Goal: Task Accomplishment & Management: Complete application form

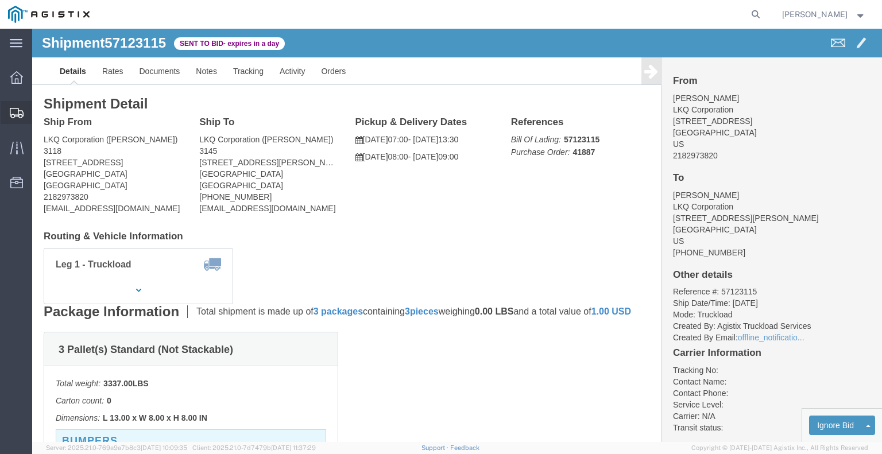
click at [40, 111] on span "Shipments" at bounding box center [36, 112] width 8 height 23
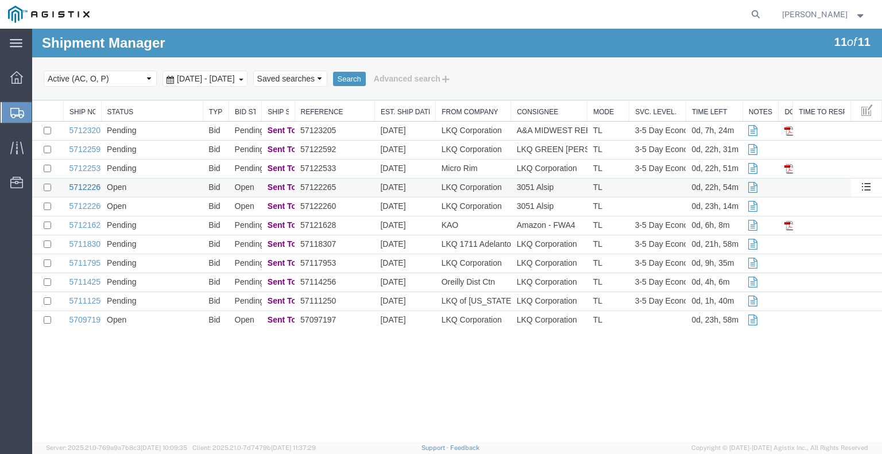
click at [91, 190] on link "57122265" at bounding box center [88, 187] width 36 height 9
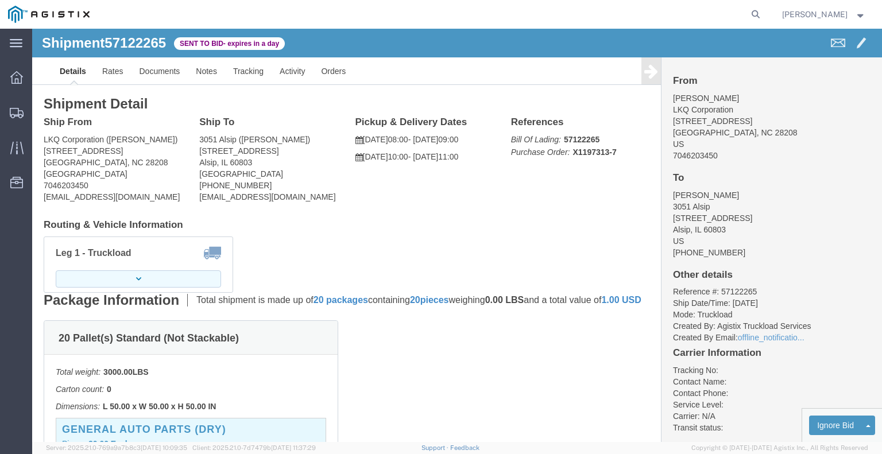
click button "button"
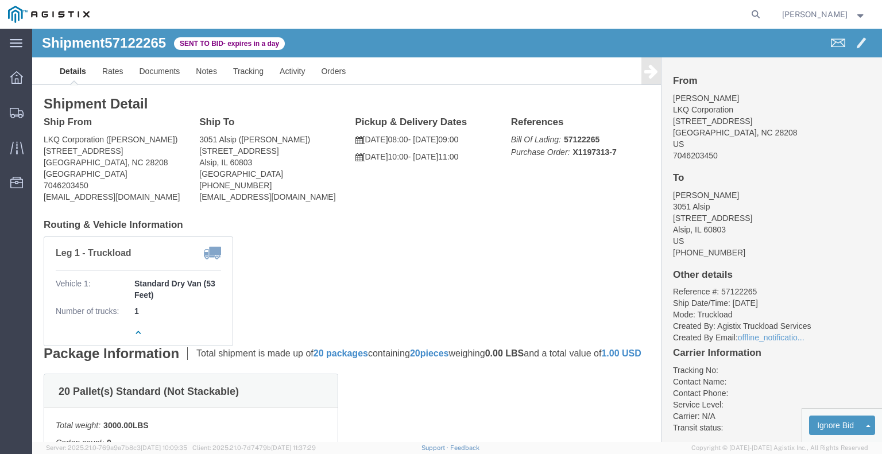
click link "Enter / Modify Bid"
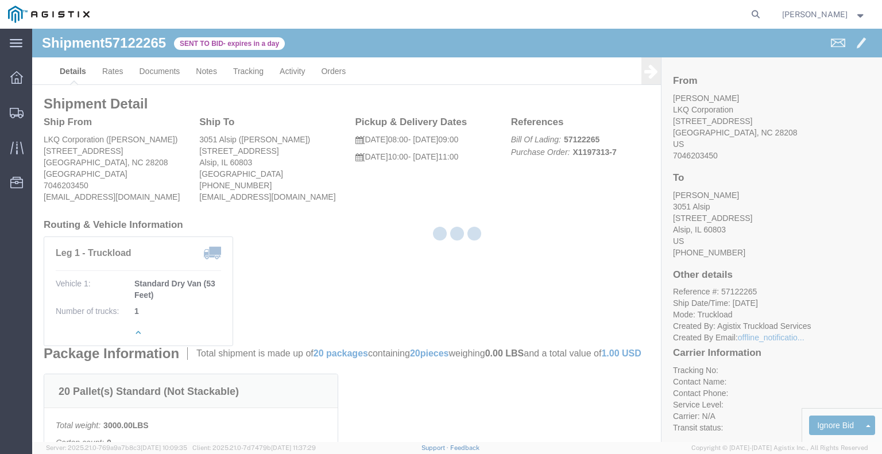
select select "22593"
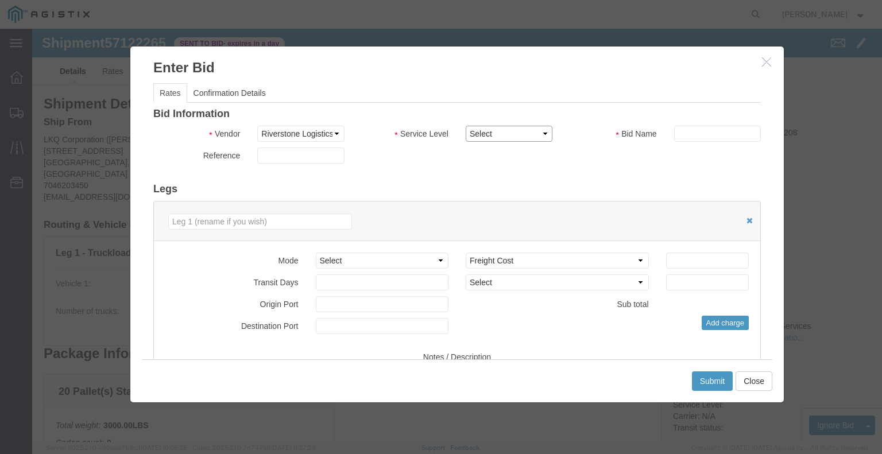
click select "Select Rail TL Standard 3 - 5 Day"
select select "41882"
click select "Select Rail TL Standard 3 - 5 Day"
click input "text"
type input "RLX"
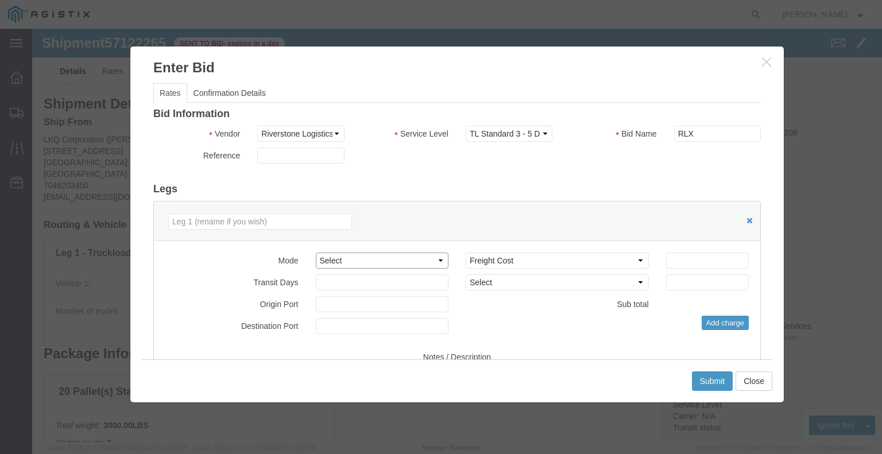
click select "Select Air Less than Truckload Multi-Leg Ocean Freight Rail Small Parcel Truckl…"
select select "TL"
click select "Select Air Less than Truckload Multi-Leg Ocean Freight Rail Small Parcel Truckl…"
click input "number"
type input "2"
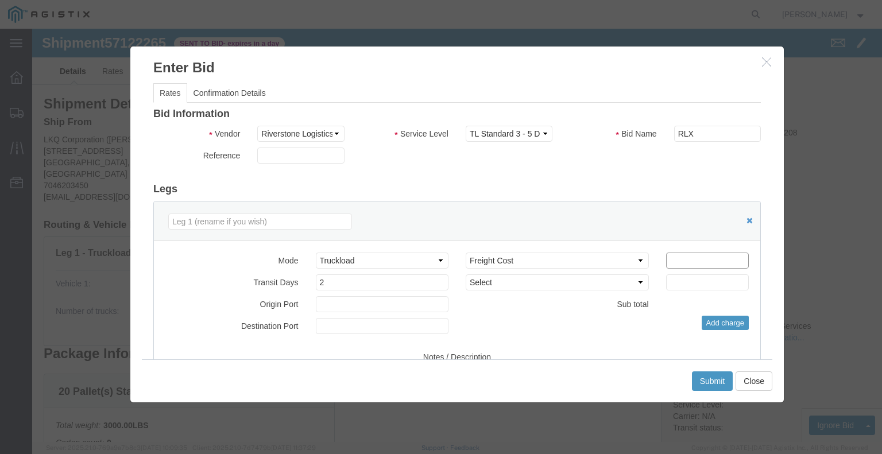
click input "number"
type input "1198"
click button "Submit"
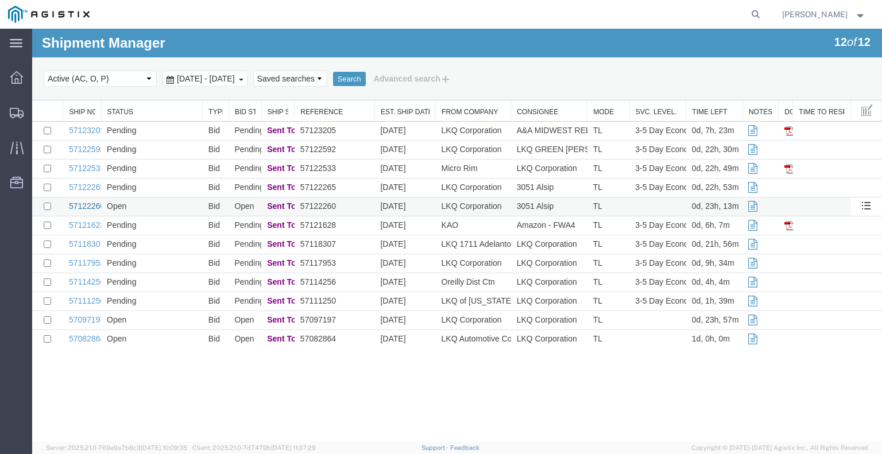
click at [85, 205] on link "57122260" at bounding box center [87, 206] width 36 height 9
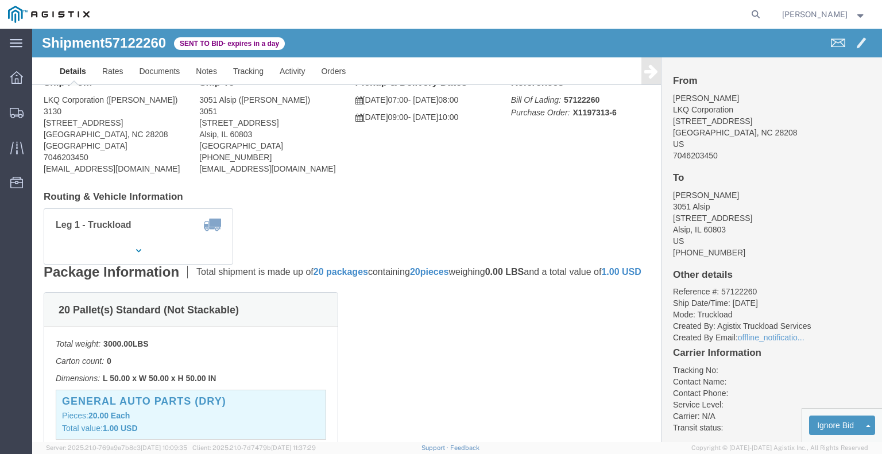
scroll to position [57, 0]
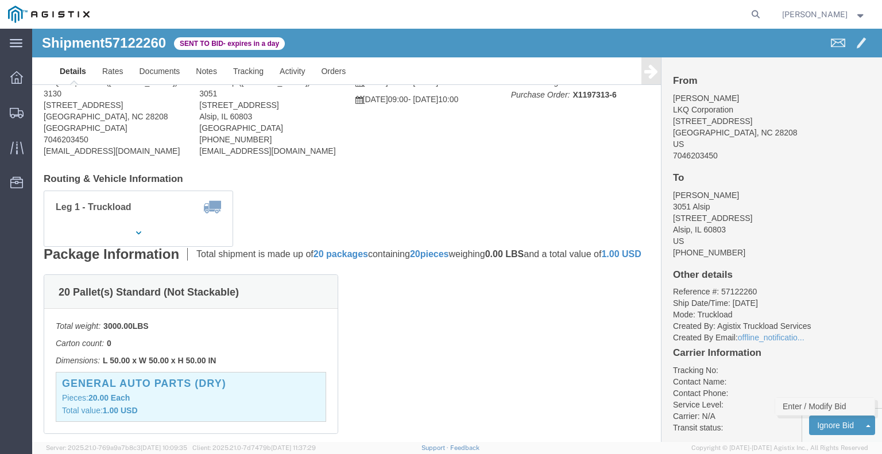
click link "Enter / Modify Bid"
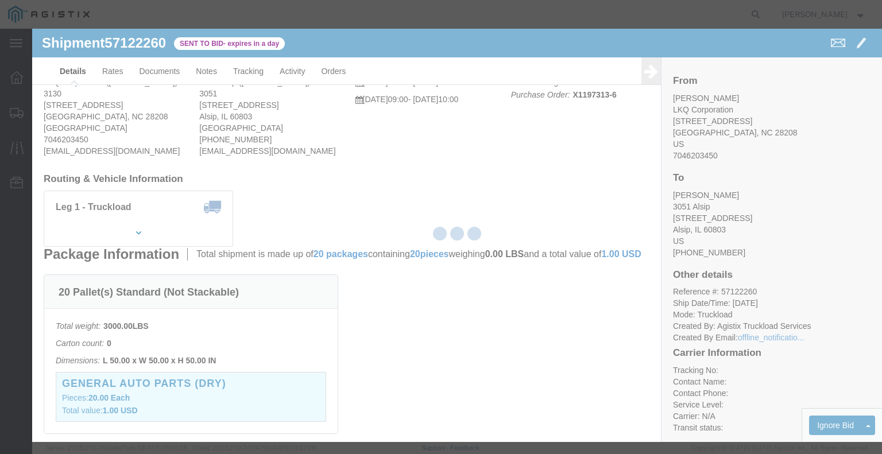
select select "22593"
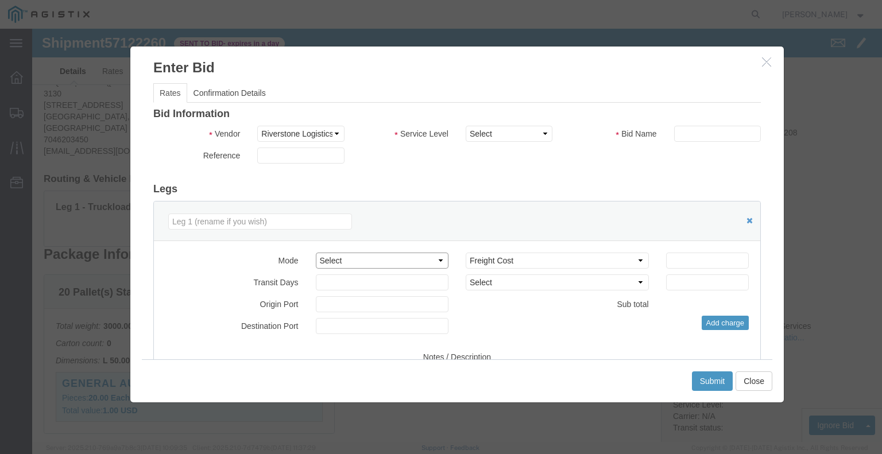
click select "Select Air Less than Truckload Multi-Leg Ocean Freight Rail Small Parcel Truckl…"
select select "TL"
click select "Select Air Less than Truckload Multi-Leg Ocean Freight Rail Small Parcel Truckl…"
click input "number"
type input "2"
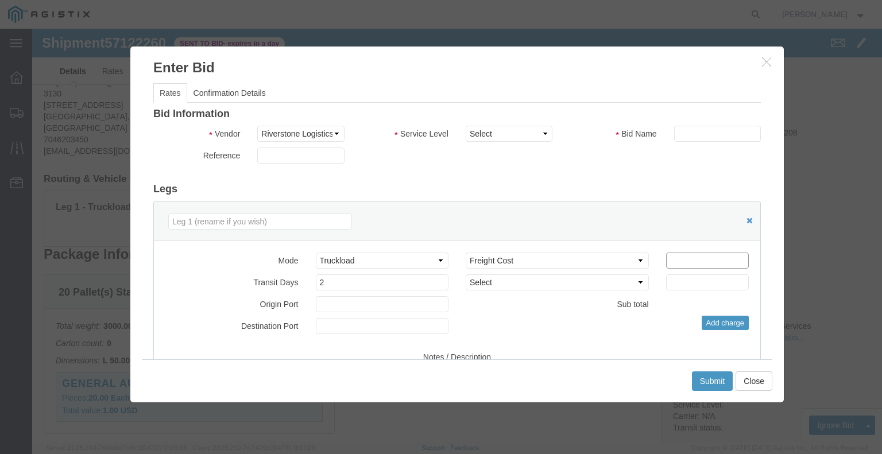
drag, startPoint x: 659, startPoint y: 237, endPoint x: 649, endPoint y: 238, distance: 10.4
click input "number"
type input "1198"
click input "text"
type input "RLX"
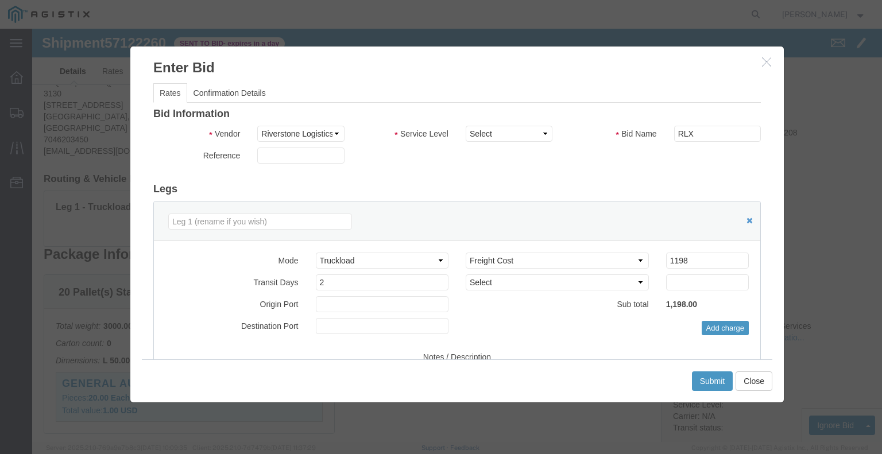
click div "Bid Information Vendor Select Riverstone Logistics LLC Service Level Select Rai…"
click select "Select Rail TL Standard 3 - 5 Day"
select select "41882"
click select "Select Rail TL Standard 3 - 5 Day"
click div
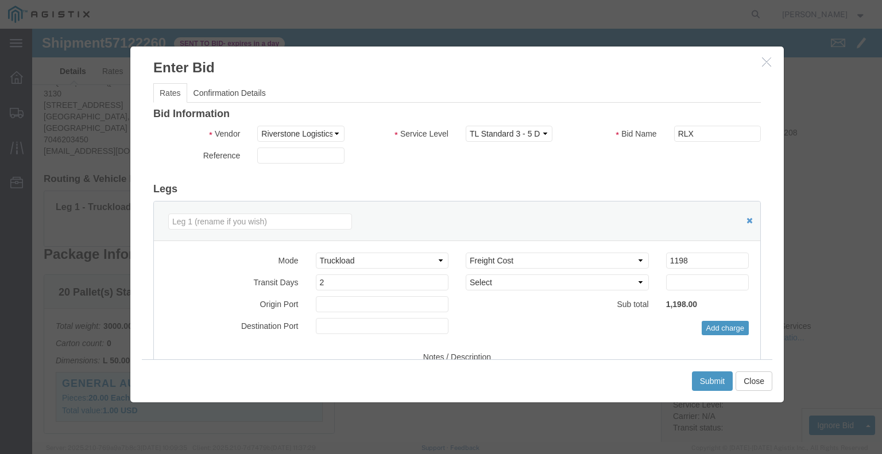
click div "Mode Select Air Less than Truckload Multi-Leg Ocean Freight Rail Small Parcel T…"
click button "Submit"
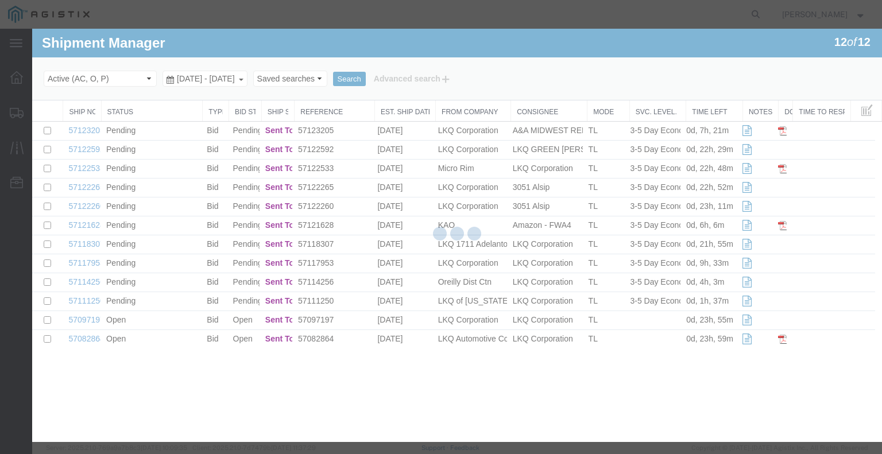
scroll to position [0, 0]
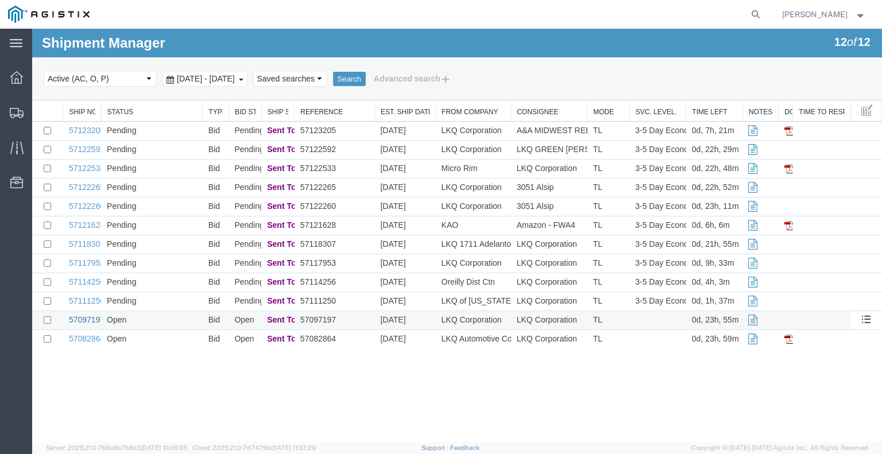
click at [82, 320] on link "57097197" at bounding box center [87, 319] width 36 height 9
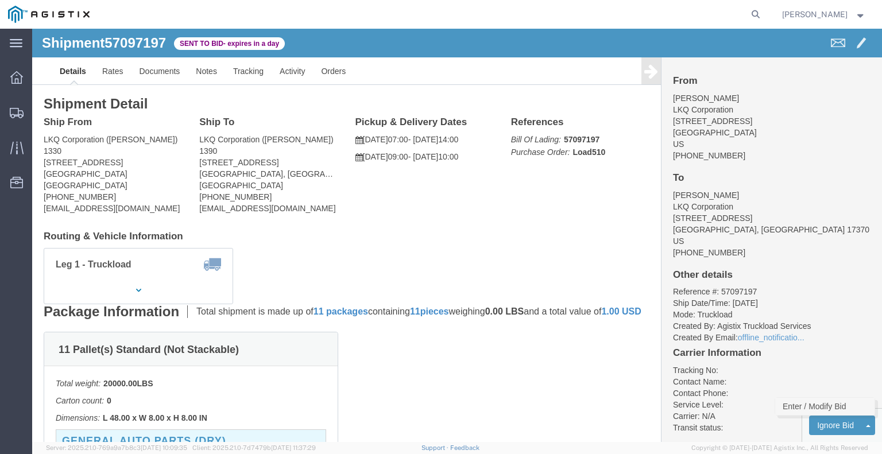
click link "Enter / Modify Bid"
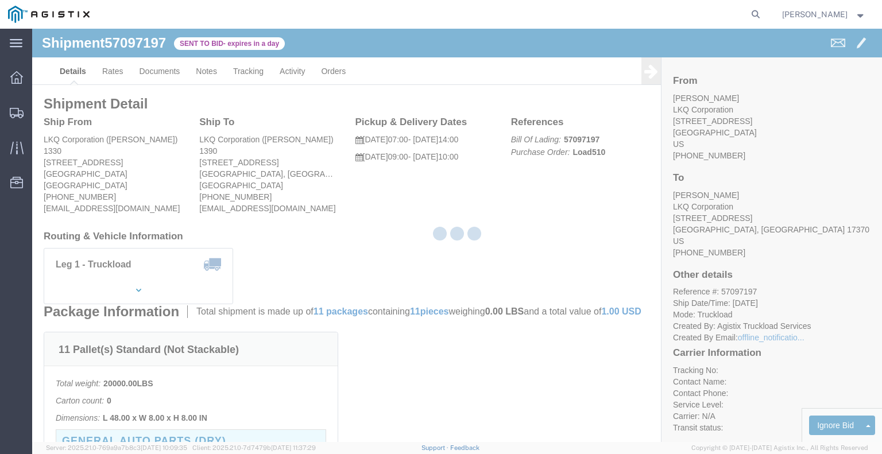
select select "22593"
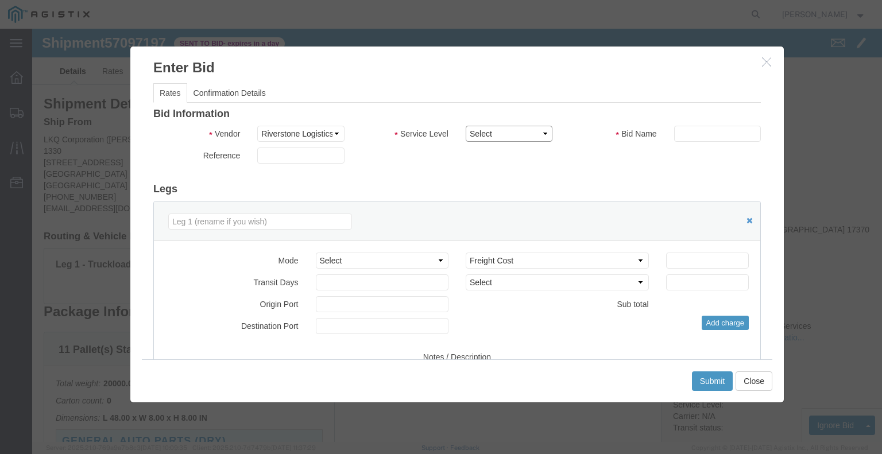
drag, startPoint x: 444, startPoint y: 100, endPoint x: 448, endPoint y: 111, distance: 12.0
click select "Select Rail TL Standard 3 - 5 Day"
select select "41882"
click select "Select Rail TL Standard 3 - 5 Day"
click input "text"
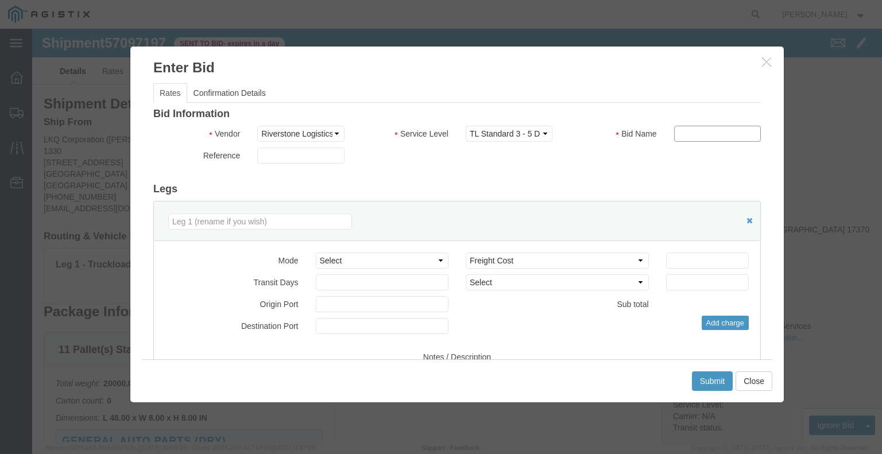
type input "RLX"
click div "Bid Information Vendor Select Riverstone Logistics LLC Service Level Select Rai…"
click select "Select Air Less than Truckload Multi-Leg Ocean Freight Rail Small Parcel Truckl…"
select select "TL"
click select "Select Air Less than Truckload Multi-Leg Ocean Freight Rail Small Parcel Truckl…"
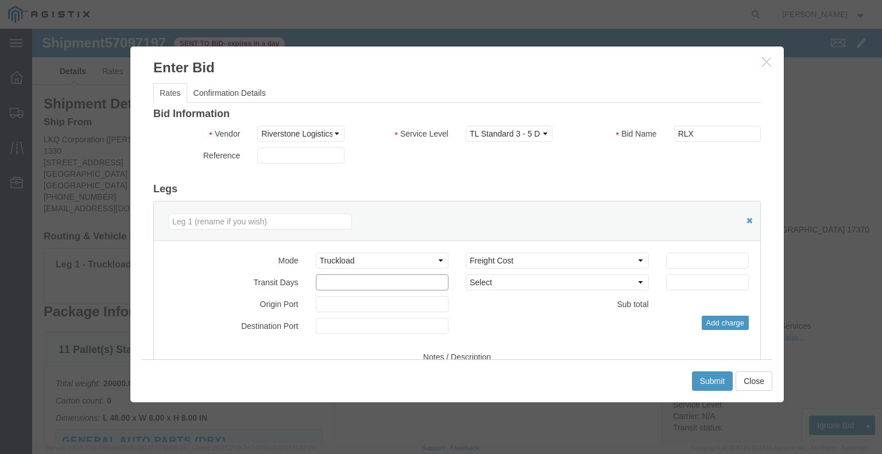
click input "number"
type input "1"
click input "number"
type input "1280"
click div "Sub total 1,280.00"
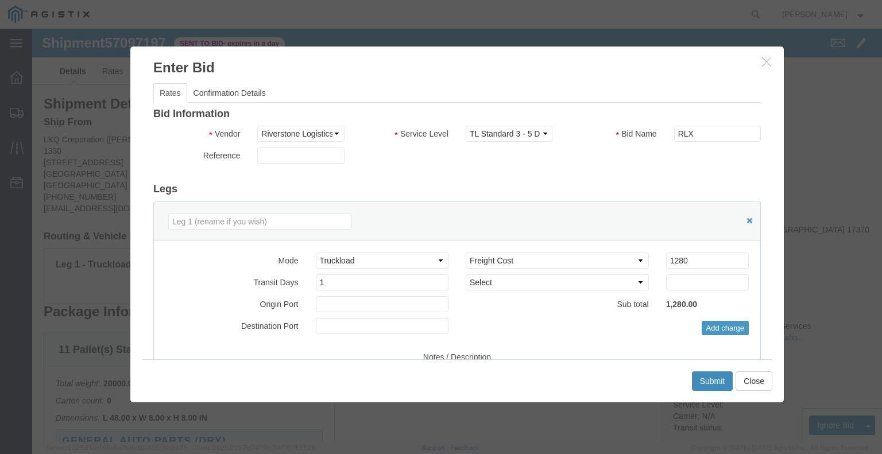
click button "Submit"
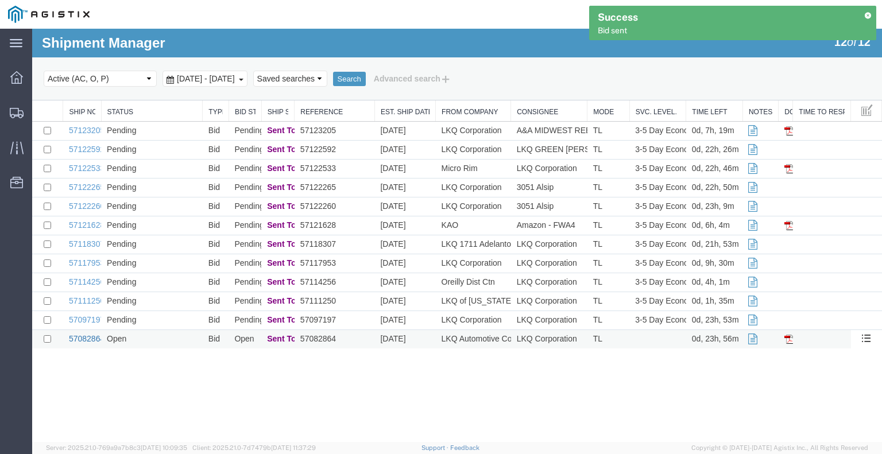
click at [91, 341] on link "57082864" at bounding box center [87, 338] width 36 height 9
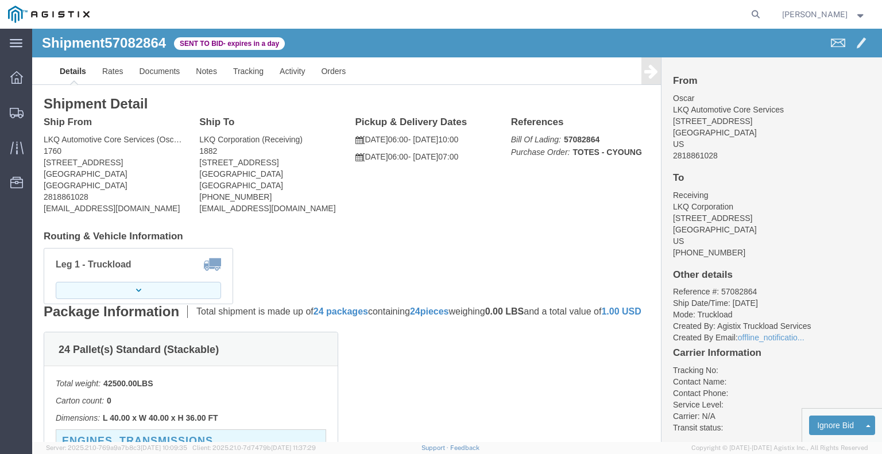
click button "button"
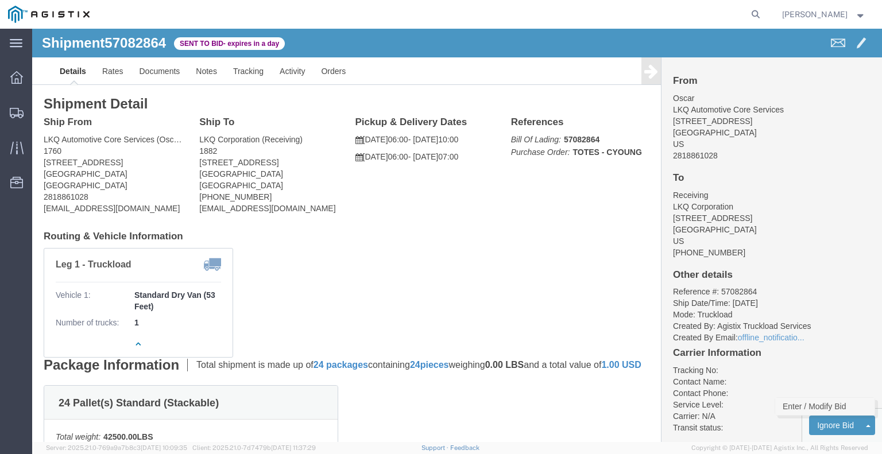
click link "Enter / Modify Bid"
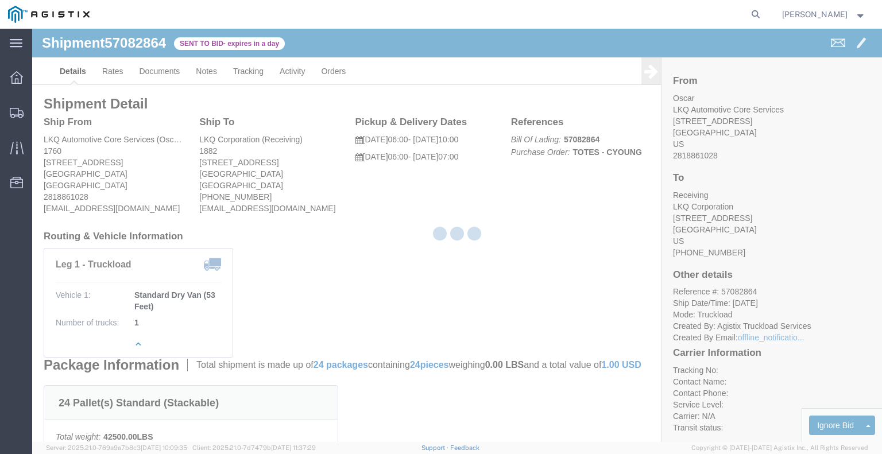
select select "22593"
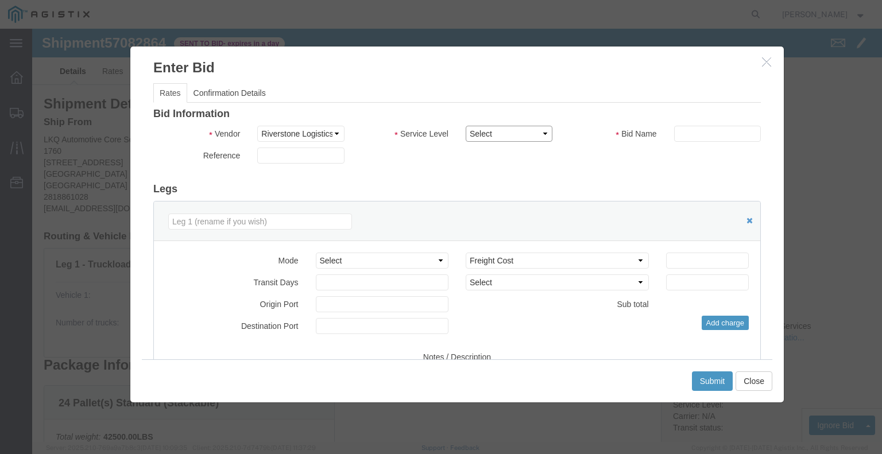
click select "Select Rail TL Standard 3 - 5 Day"
select select "41882"
click select "Select Rail TL Standard 3 - 5 Day"
click input "text"
type input "RLX"
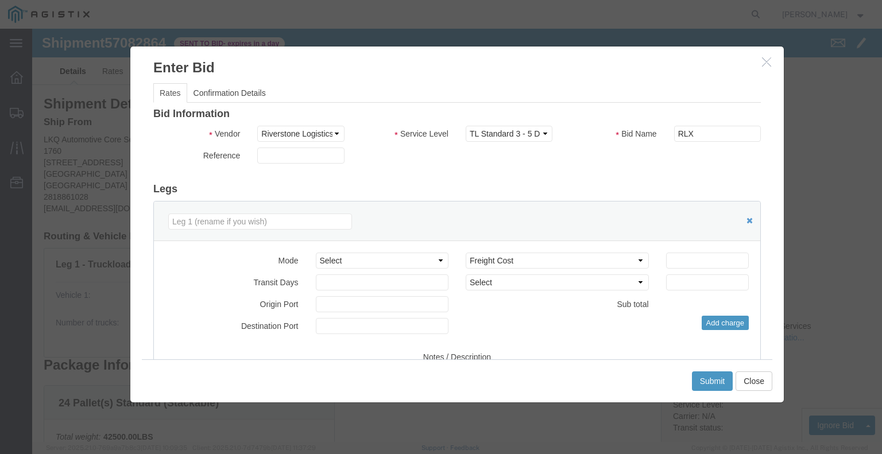
click div "Reference"
click select "Select Air Less than Truckload Multi-Leg Ocean Freight Rail Small Parcel Truckl…"
select select "TL"
click select "Select Air Less than Truckload Multi-Leg Ocean Freight Rail Small Parcel Truckl…"
click input "number"
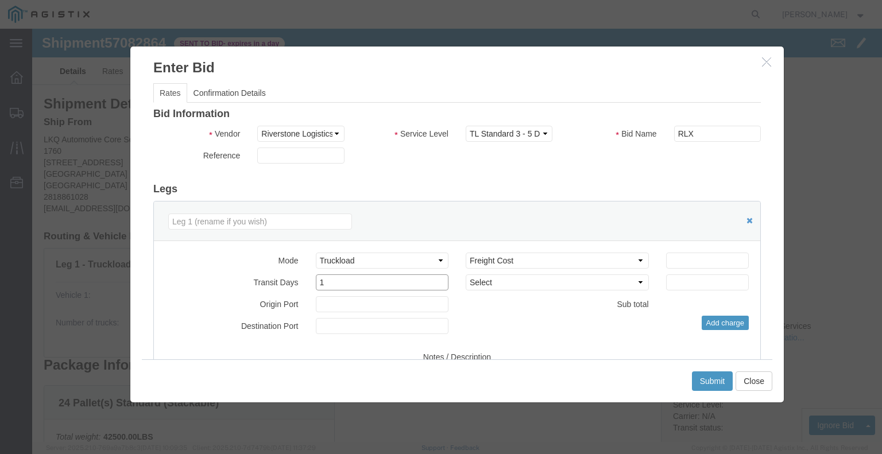
type input "1"
click input "number"
type input "615"
click button "Submit"
